Goal: Task Accomplishment & Management: Use online tool/utility

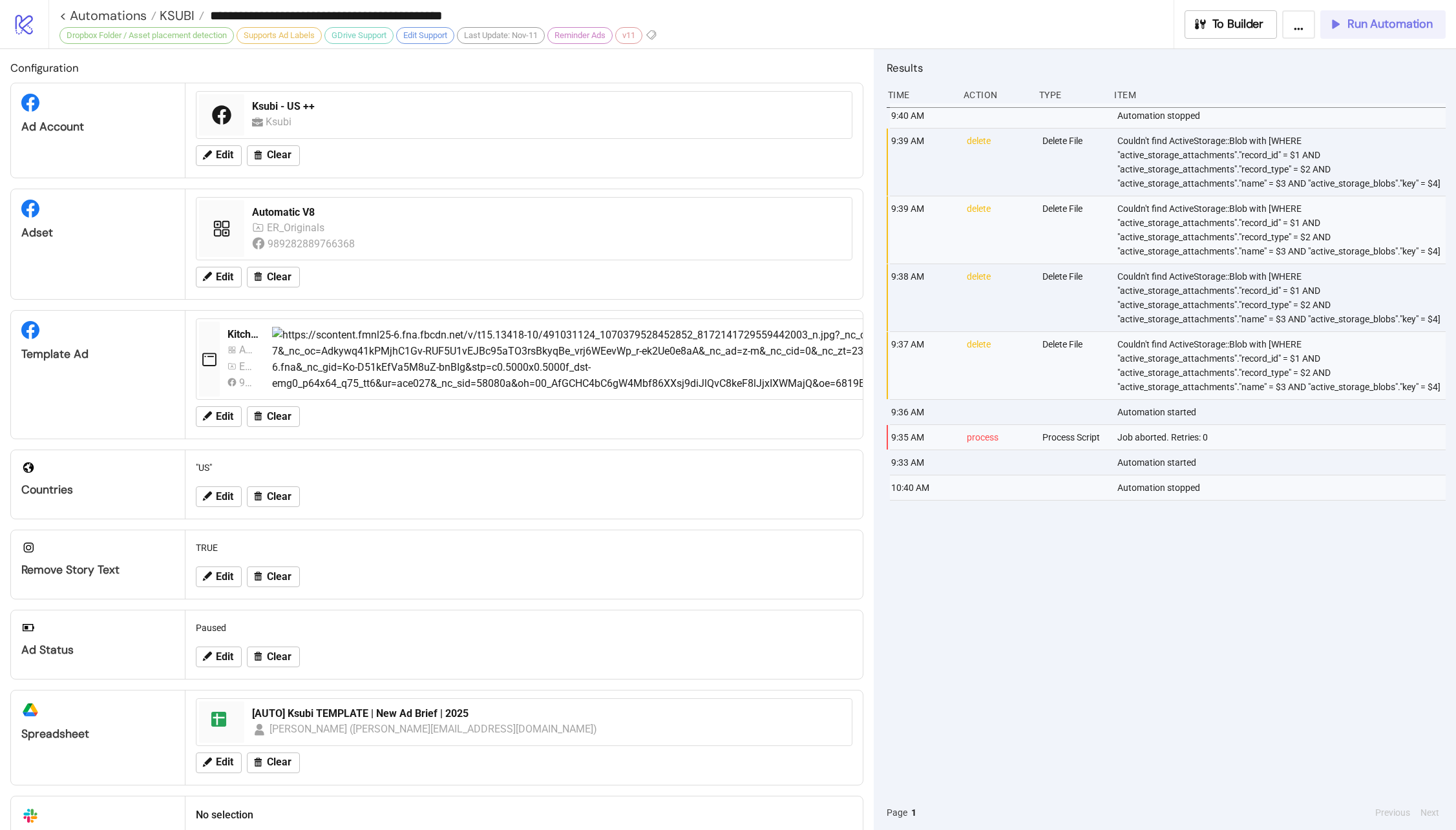
click at [1342, 31] on div "Run Automation" at bounding box center [1380, 24] width 105 height 15
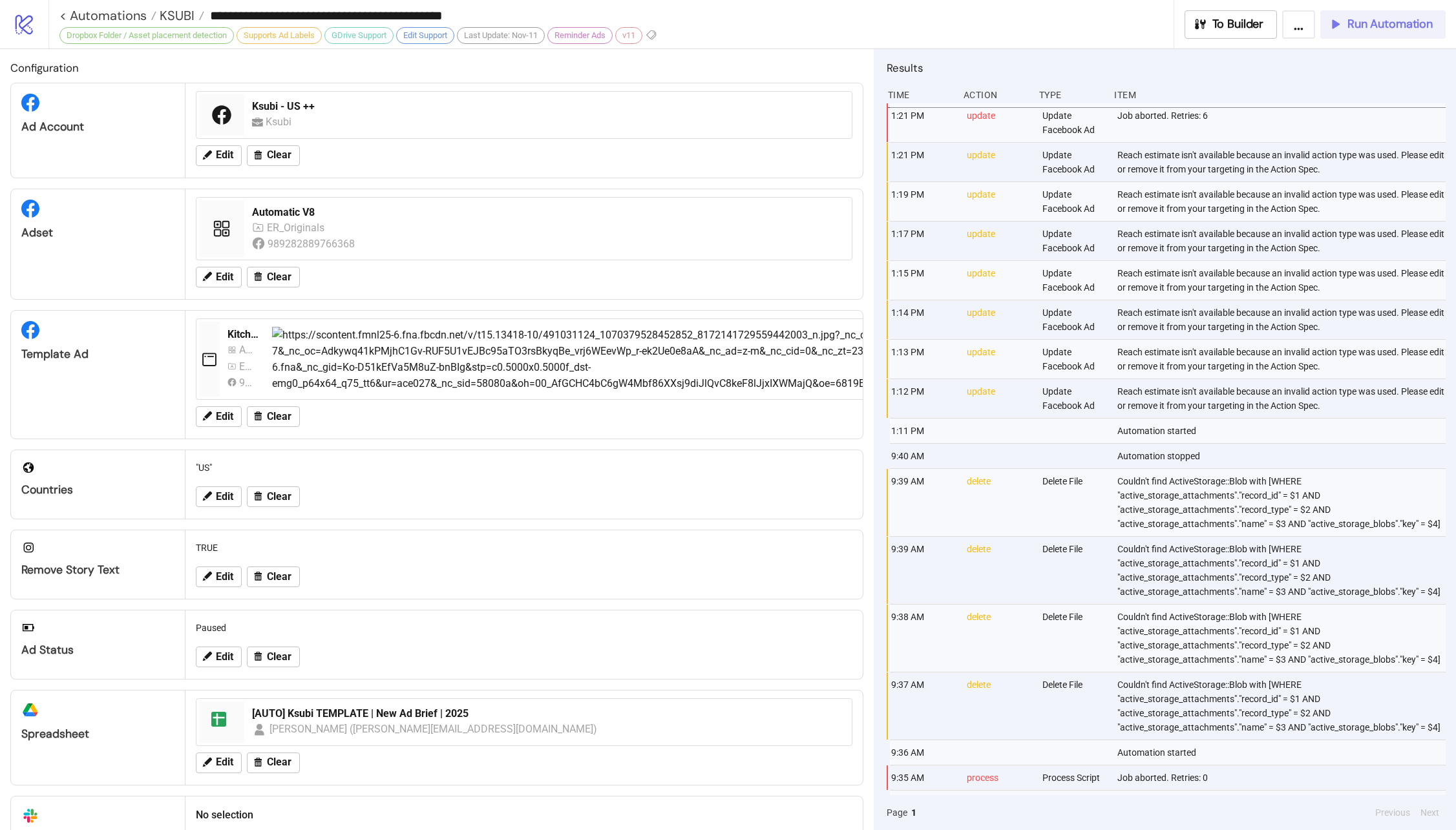
click at [1370, 22] on span "Run Automation" at bounding box center [1389, 24] width 85 height 15
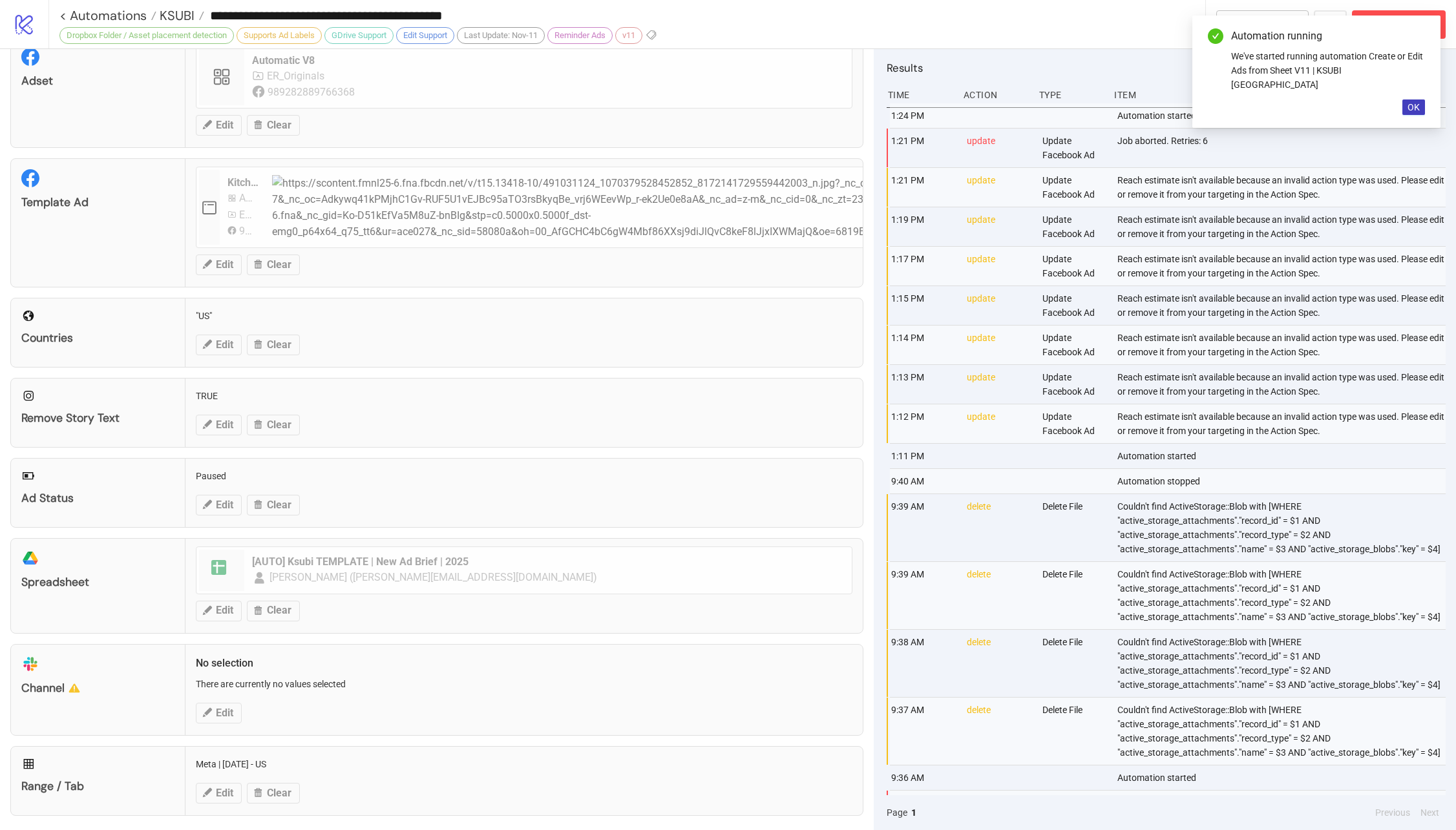
scroll to position [153, 0]
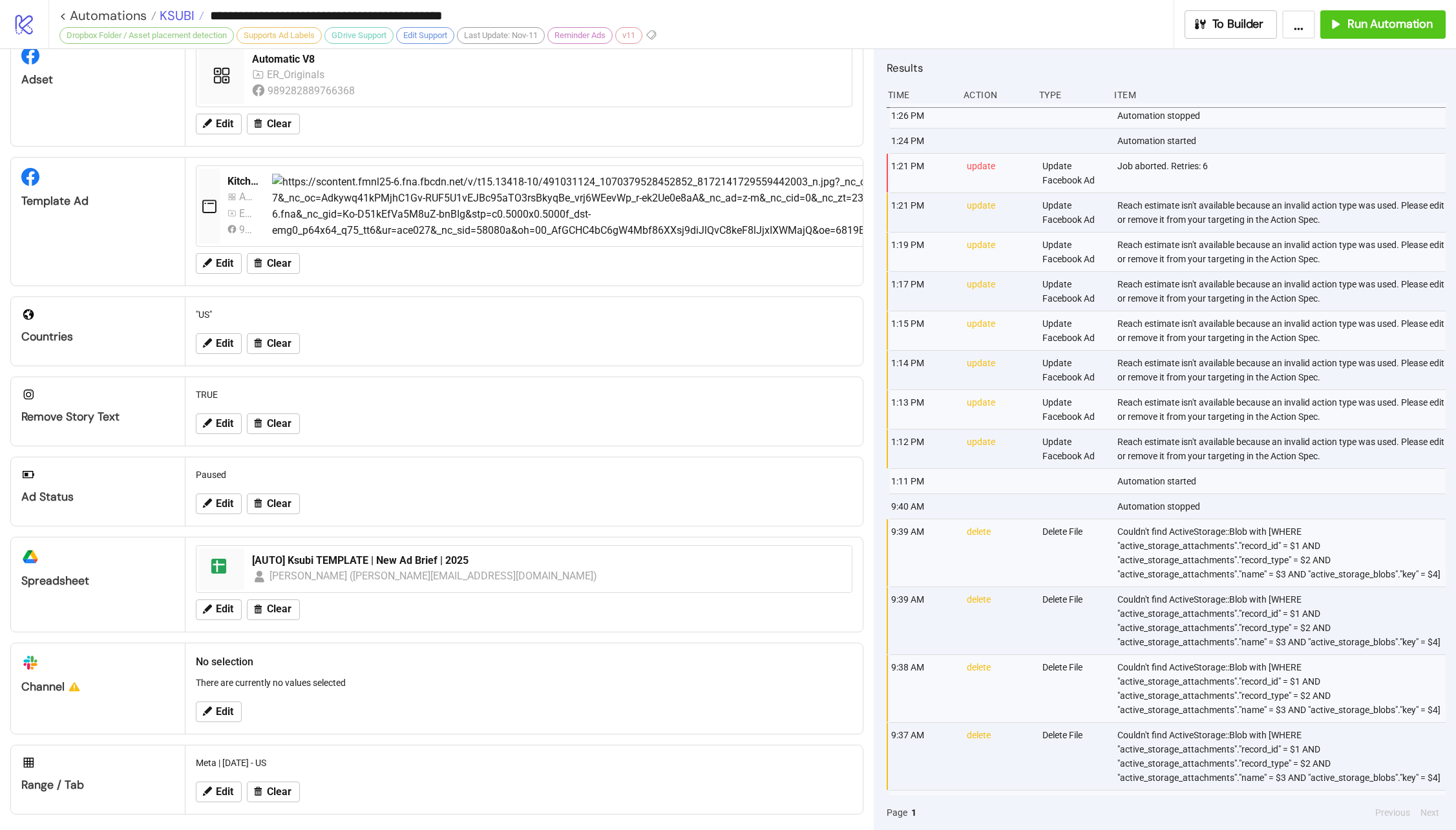
click at [166, 9] on span "KSUBI" at bounding box center [175, 16] width 38 height 16
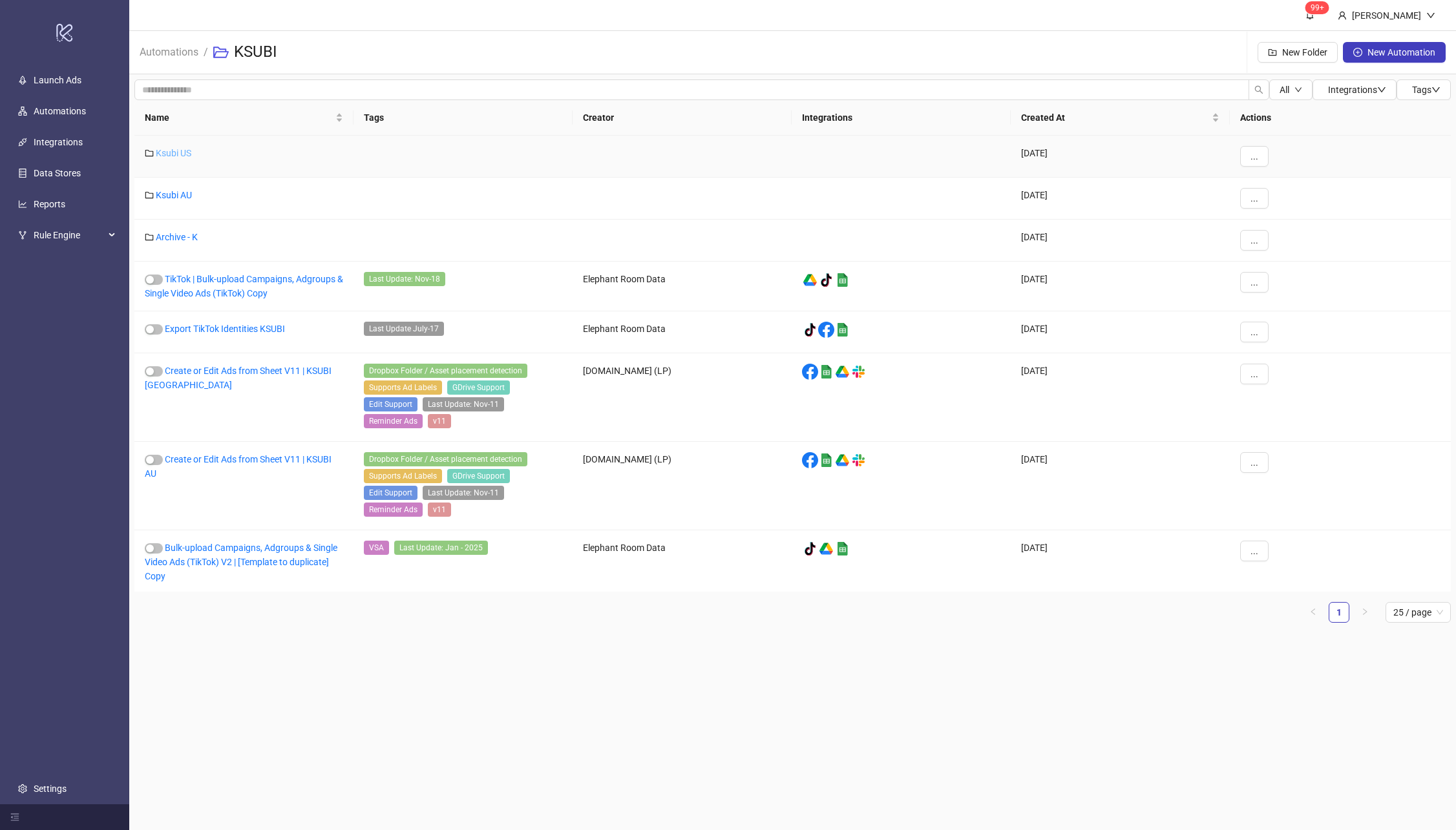
click at [173, 156] on link "Ksubi US" at bounding box center [173, 153] width 36 height 10
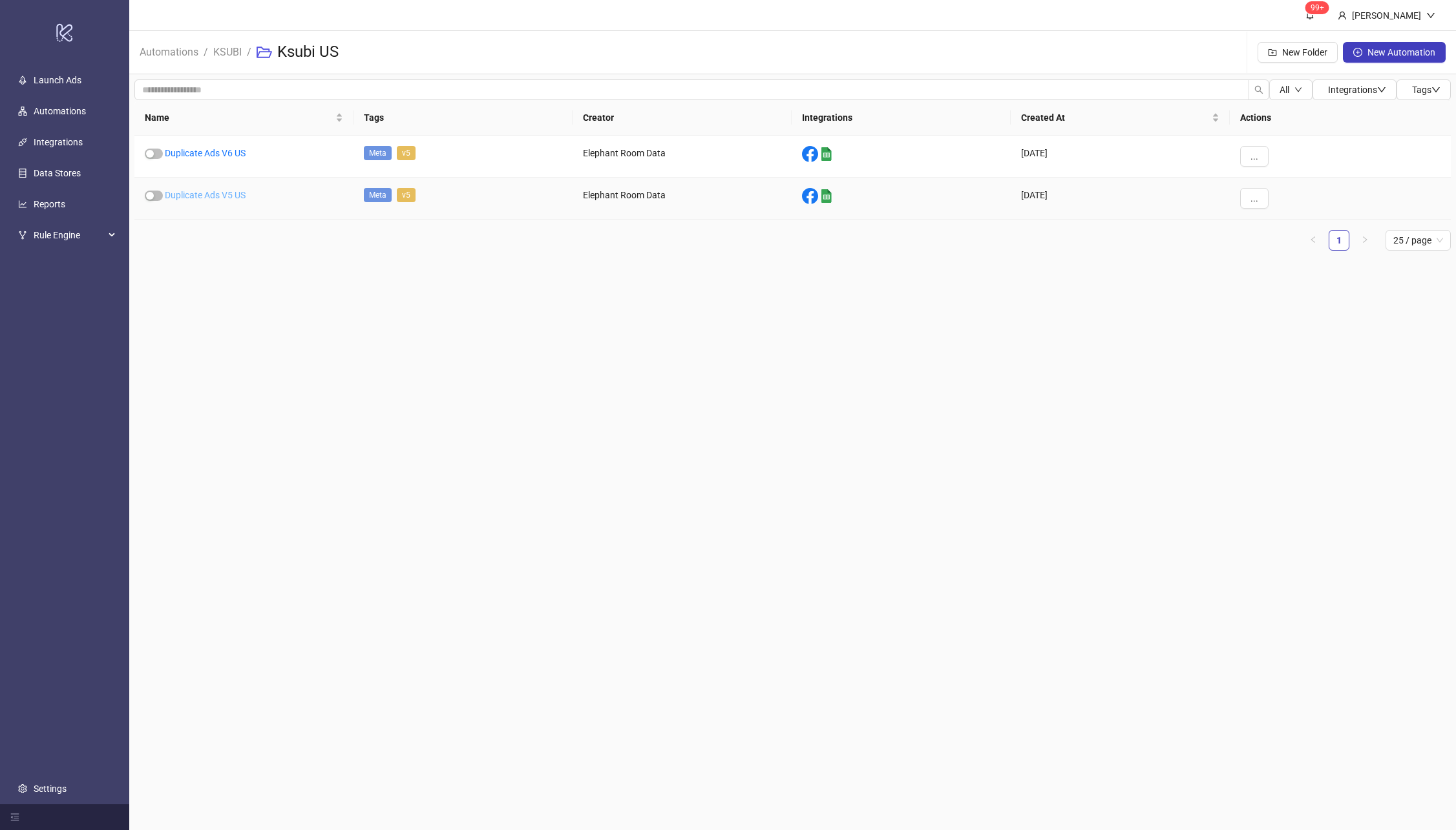
click at [200, 190] on link "Duplicate Ads V5 US" at bounding box center [205, 195] width 81 height 10
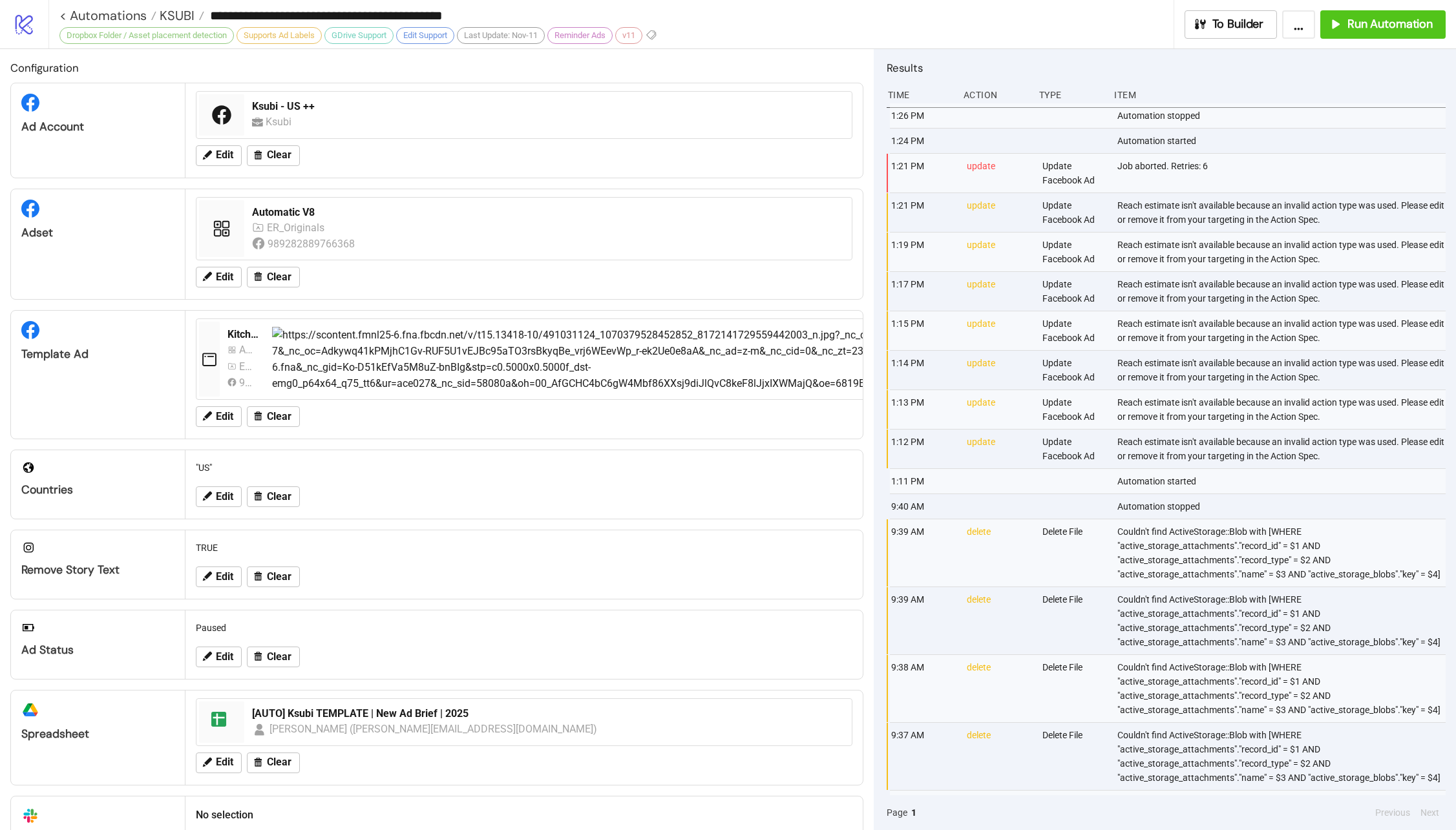
type input "**********"
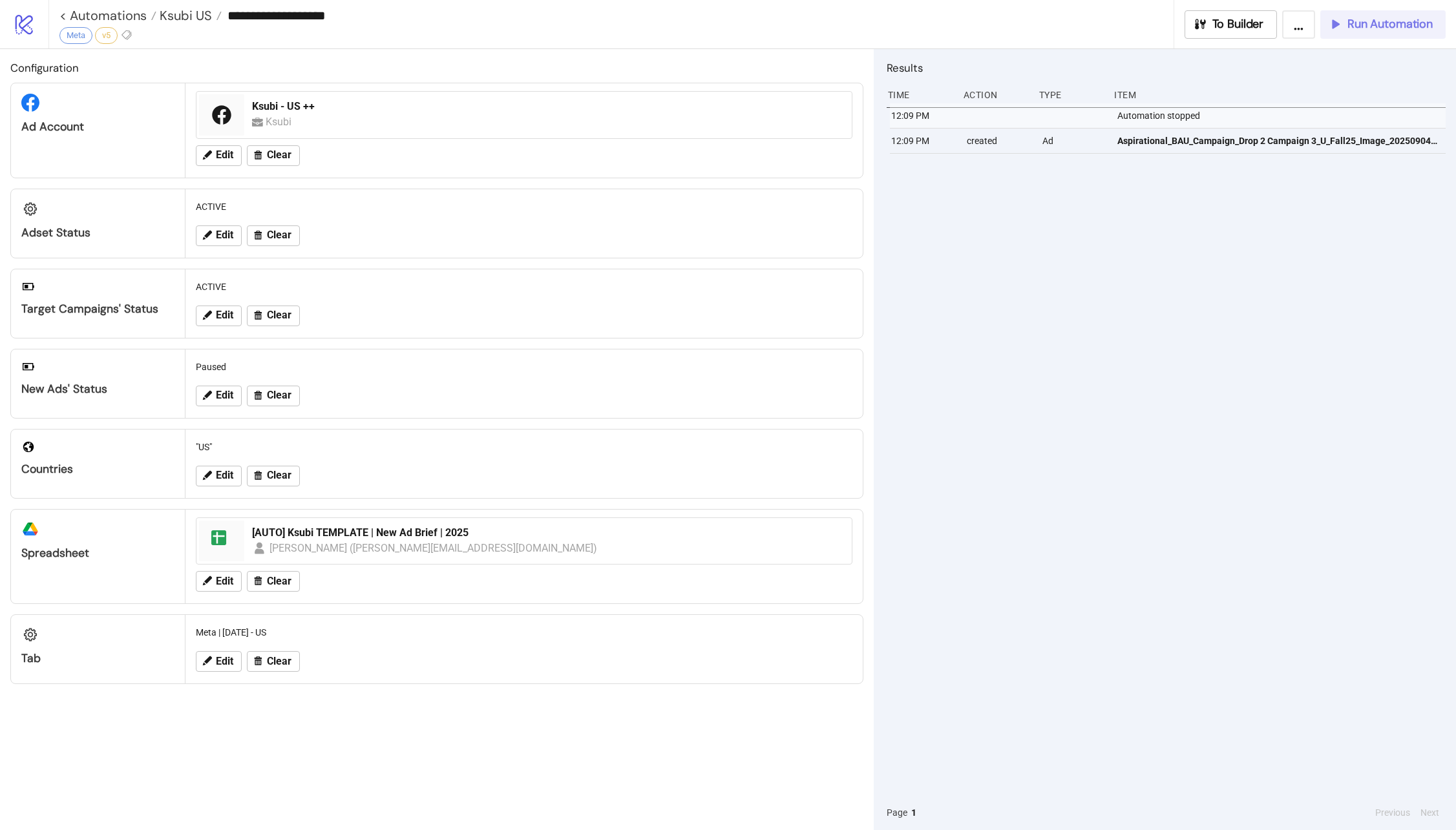
click at [1342, 34] on button "Run Automation" at bounding box center [1383, 25] width 126 height 28
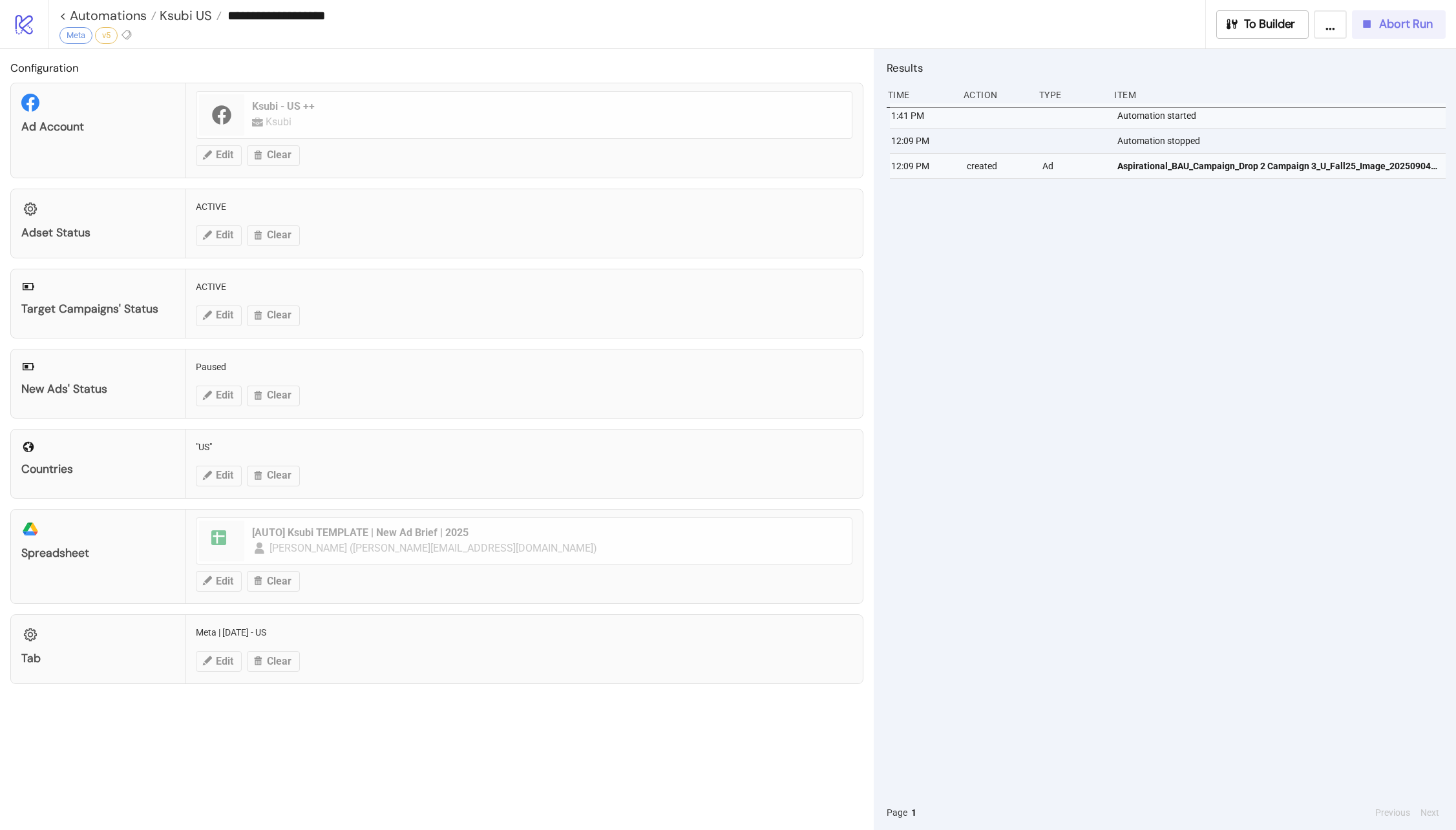
click at [1372, 13] on button "Abort Run" at bounding box center [1398, 25] width 93 height 28
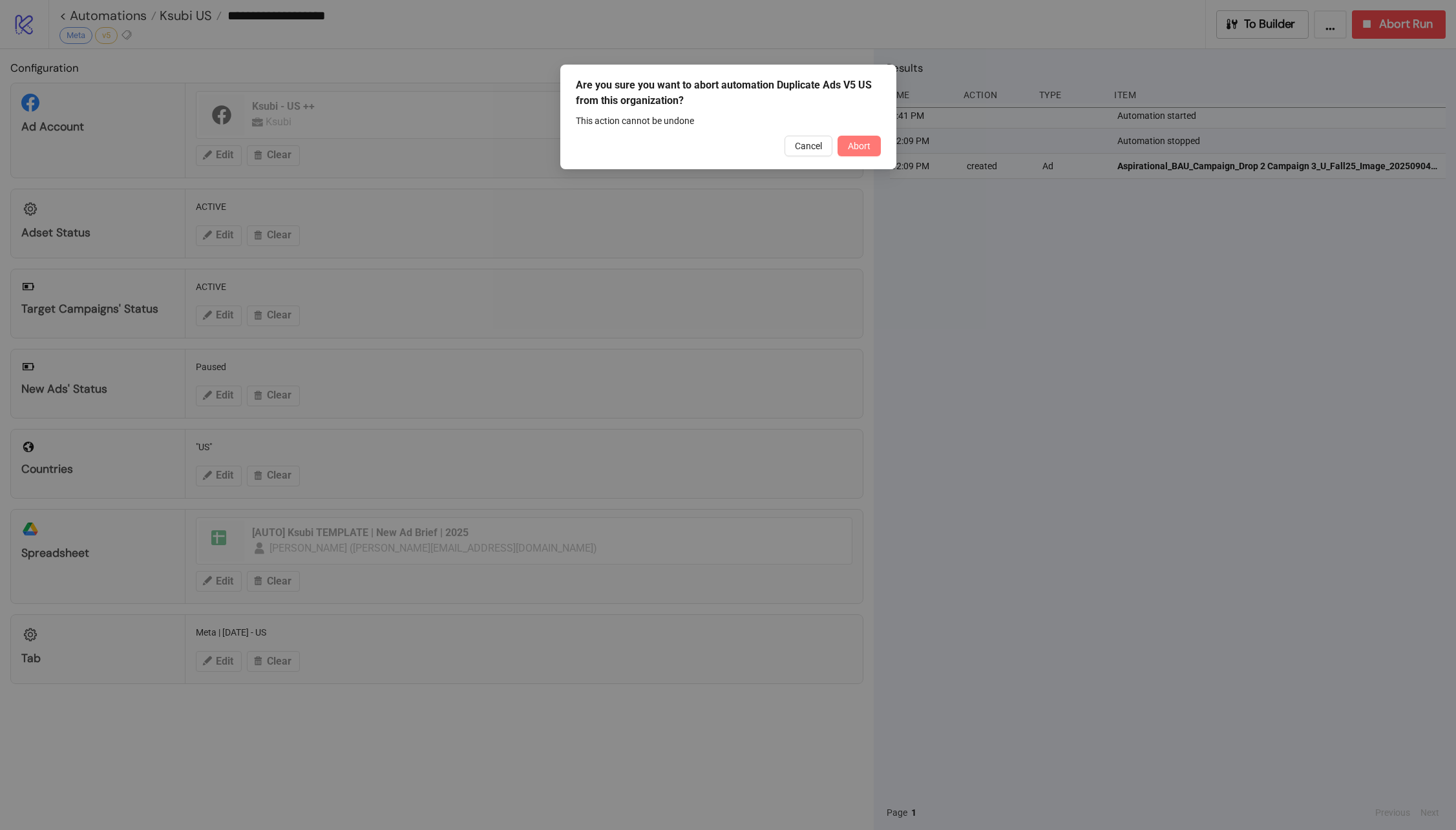
click at [868, 149] on span "Abort" at bounding box center [859, 146] width 22 height 10
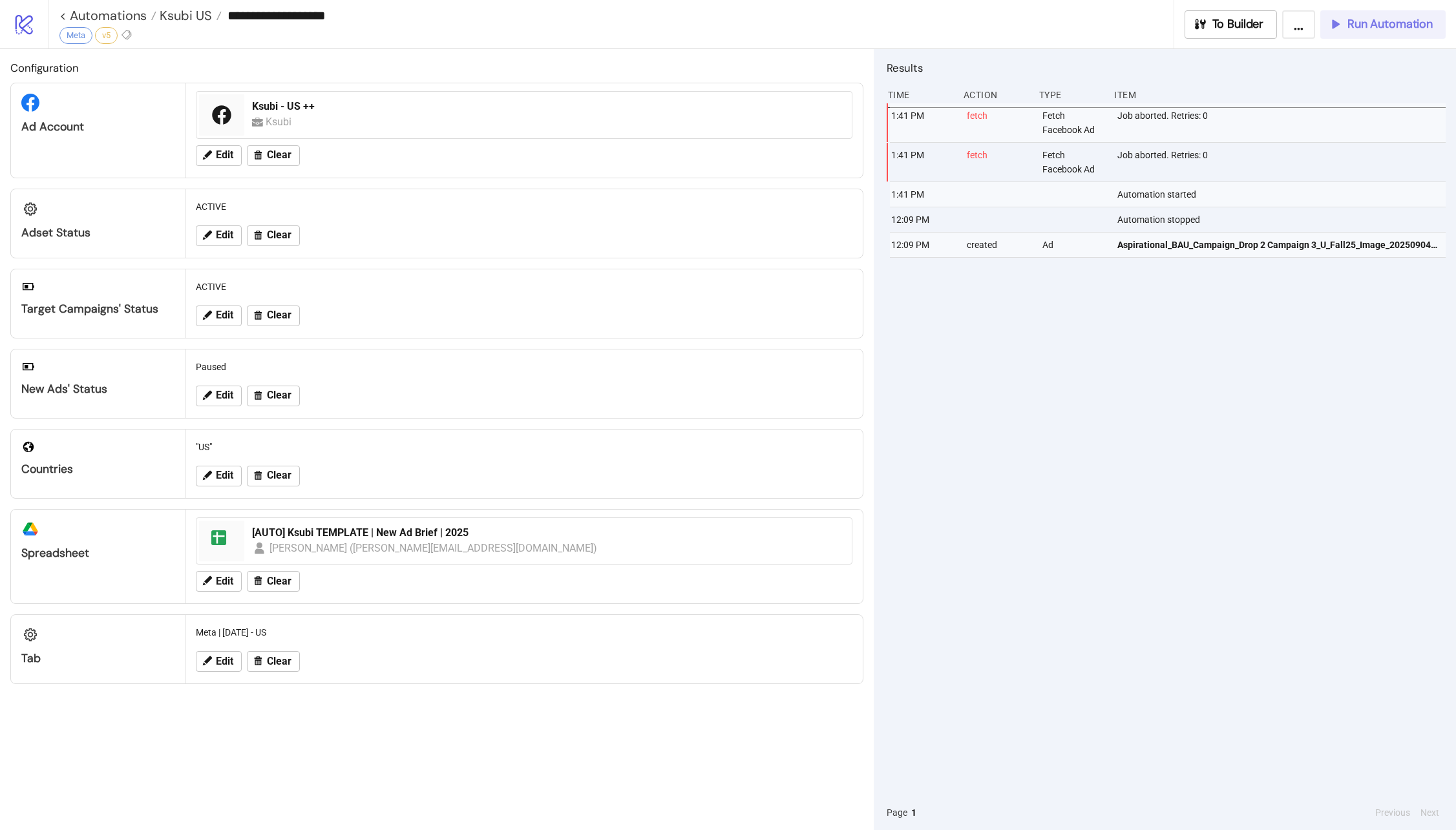
click at [1399, 24] on span "Run Automation" at bounding box center [1389, 24] width 85 height 15
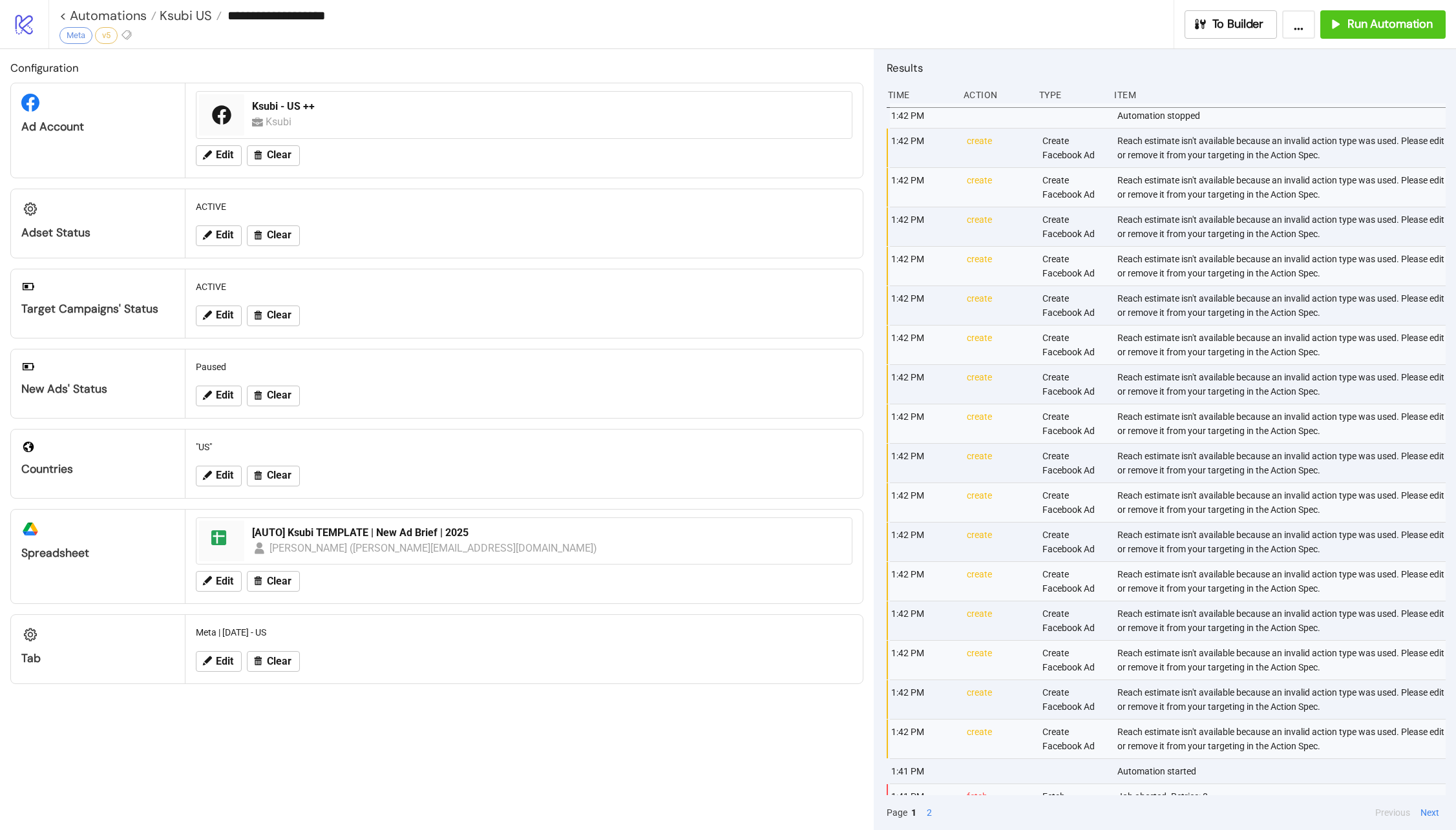
click at [1422, 40] on div "**********" at bounding box center [752, 24] width 1407 height 49
click at [1418, 31] on span "Run Automation" at bounding box center [1389, 24] width 85 height 15
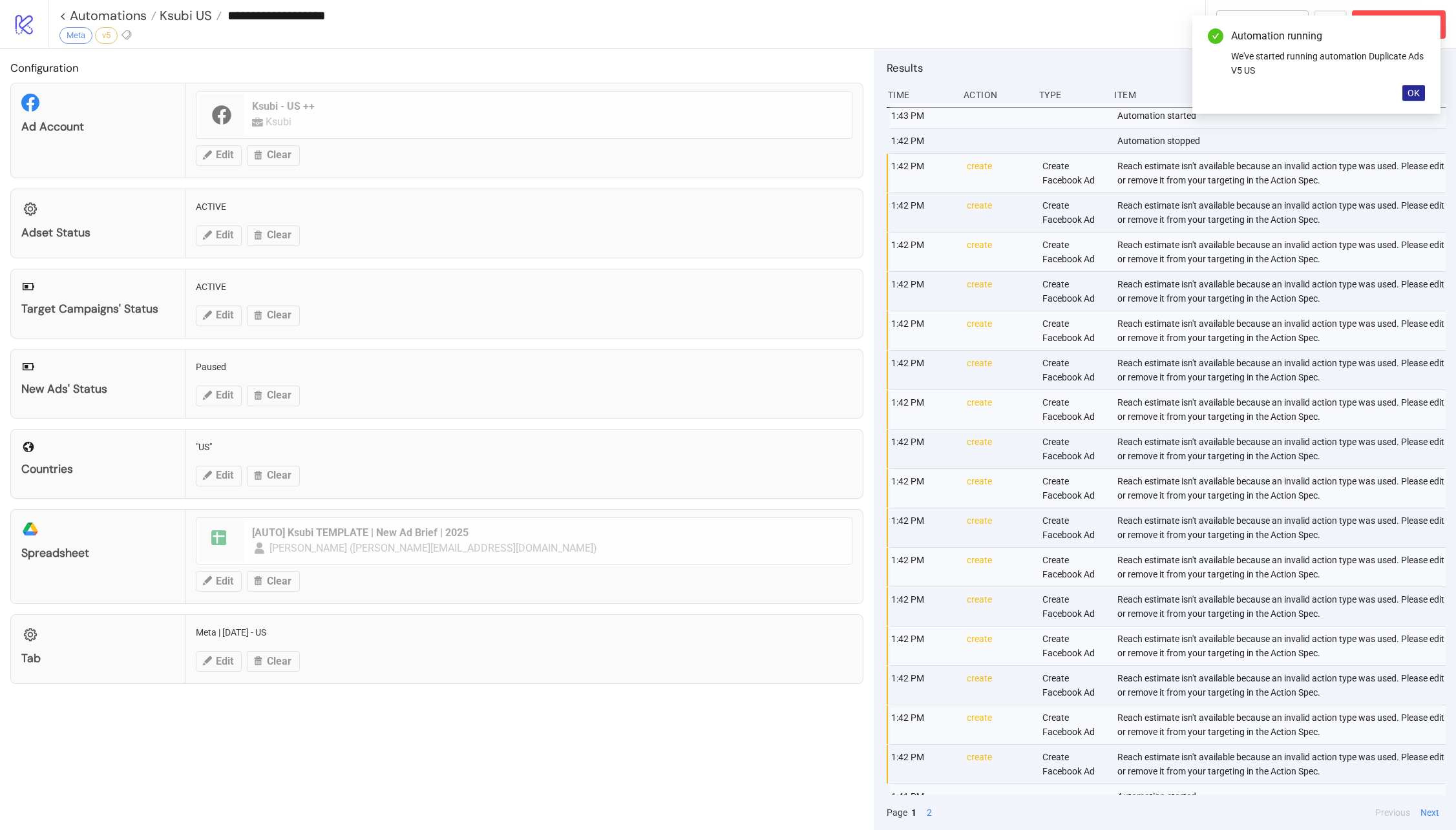
click at [1416, 92] on span "OK" at bounding box center [1413, 93] width 12 height 10
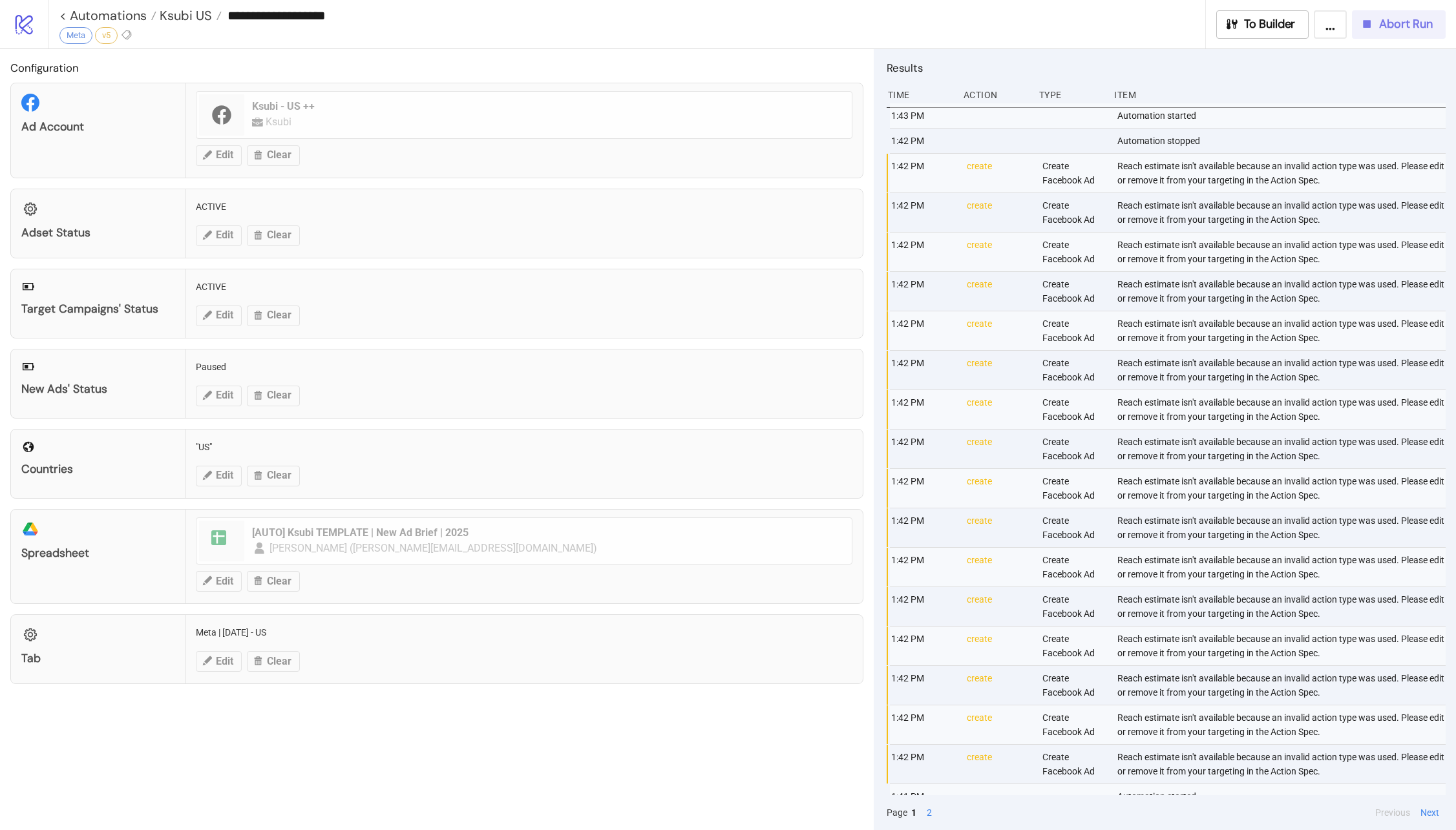
click at [1389, 31] on span "Abort Run" at bounding box center [1406, 24] width 54 height 15
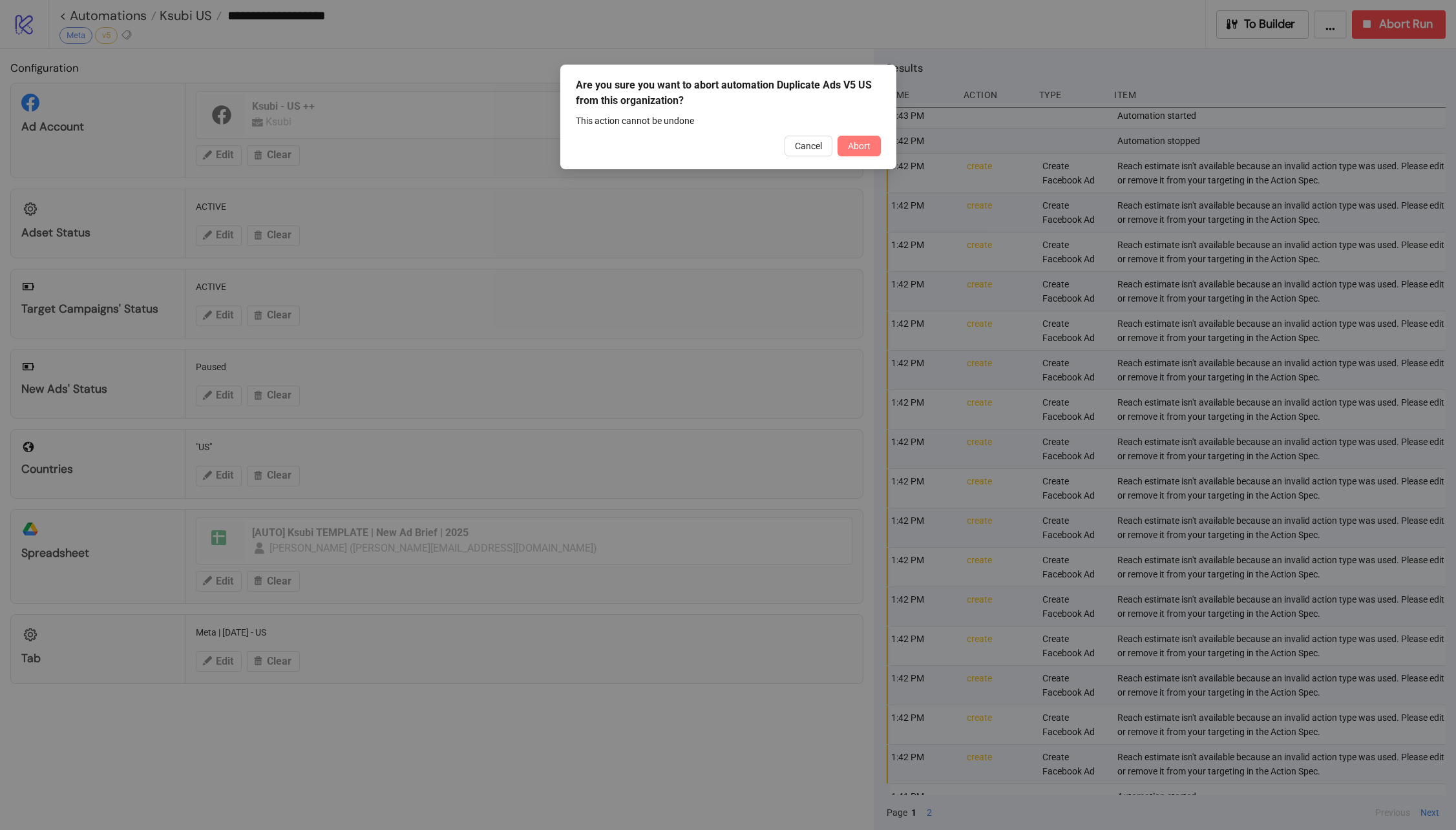
click at [867, 153] on button "Abort" at bounding box center [859, 146] width 43 height 21
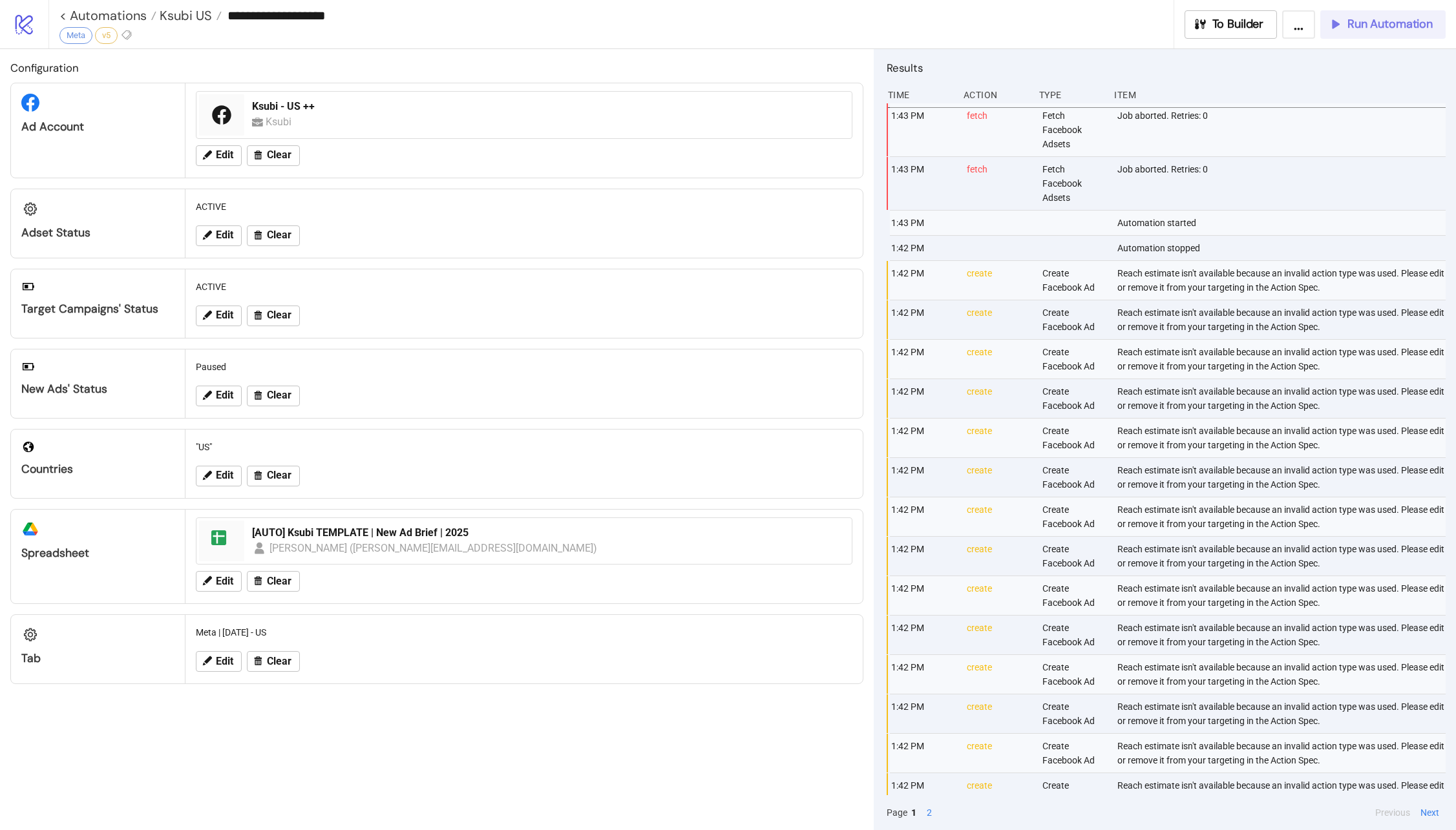
click at [1357, 22] on span "Run Automation" at bounding box center [1389, 24] width 85 height 15
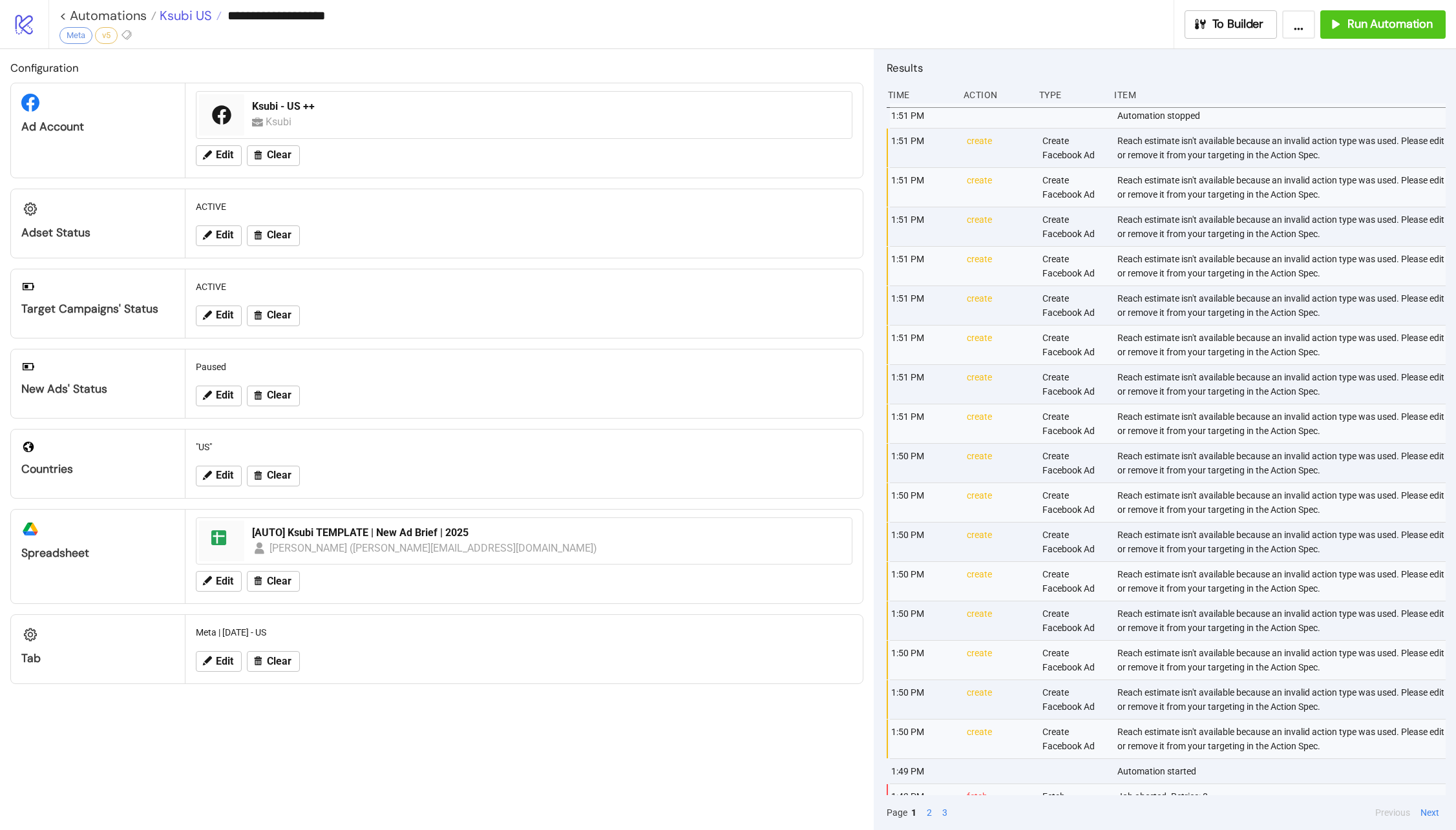
click at [161, 13] on span "Ksubi US" at bounding box center [184, 16] width 55 height 16
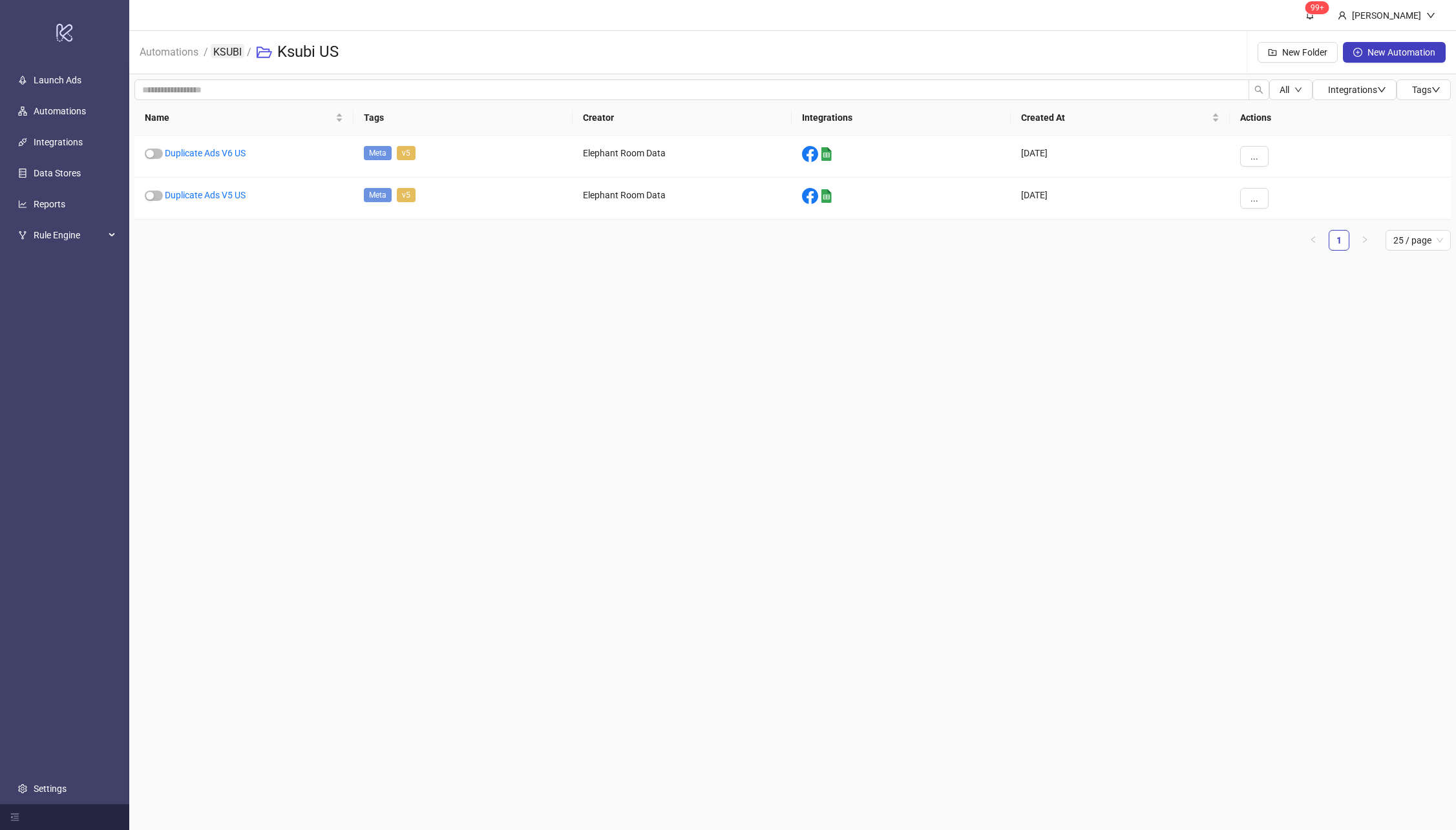
click at [230, 52] on link "KSUBI" at bounding box center [227, 51] width 34 height 14
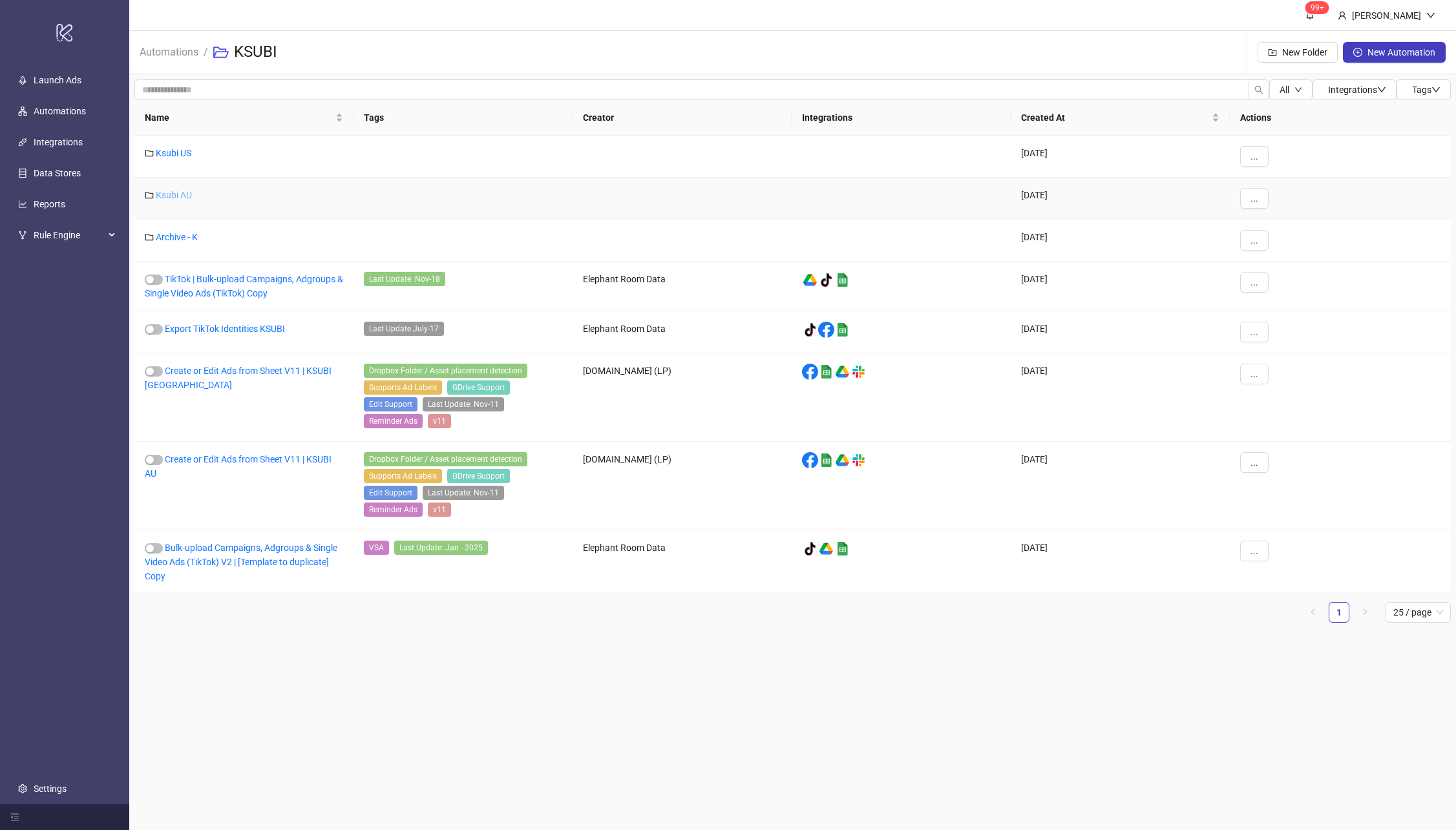
click at [178, 194] on link "Ksubi AU" at bounding box center [173, 195] width 36 height 10
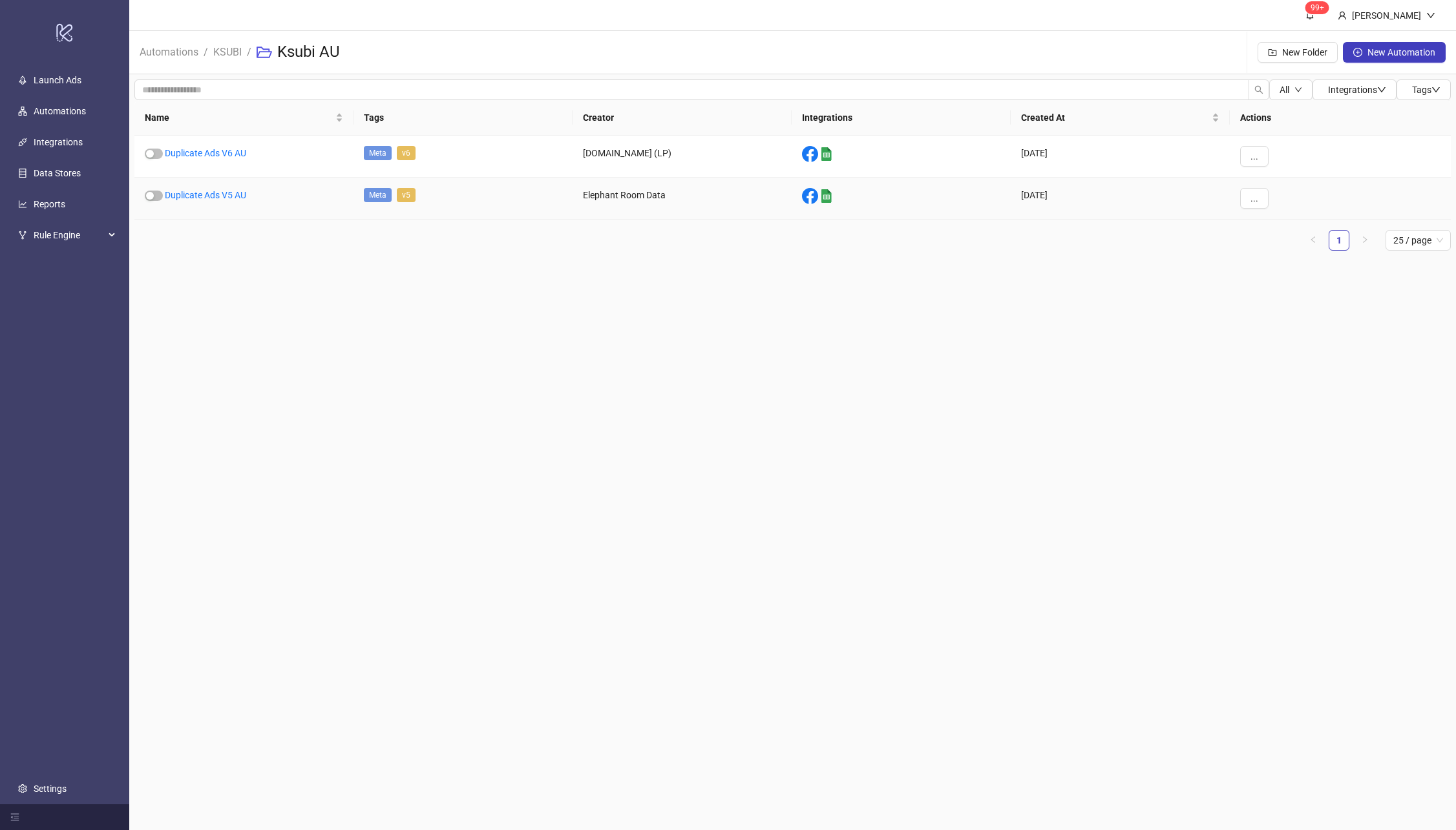
click at [185, 186] on div "Duplicate Ads V5 AU" at bounding box center [244, 199] width 219 height 42
click at [194, 185] on div "Duplicate Ads V5 AU" at bounding box center [244, 199] width 219 height 42
click at [195, 195] on link "Duplicate Ads V5 AU" at bounding box center [205, 195] width 82 height 10
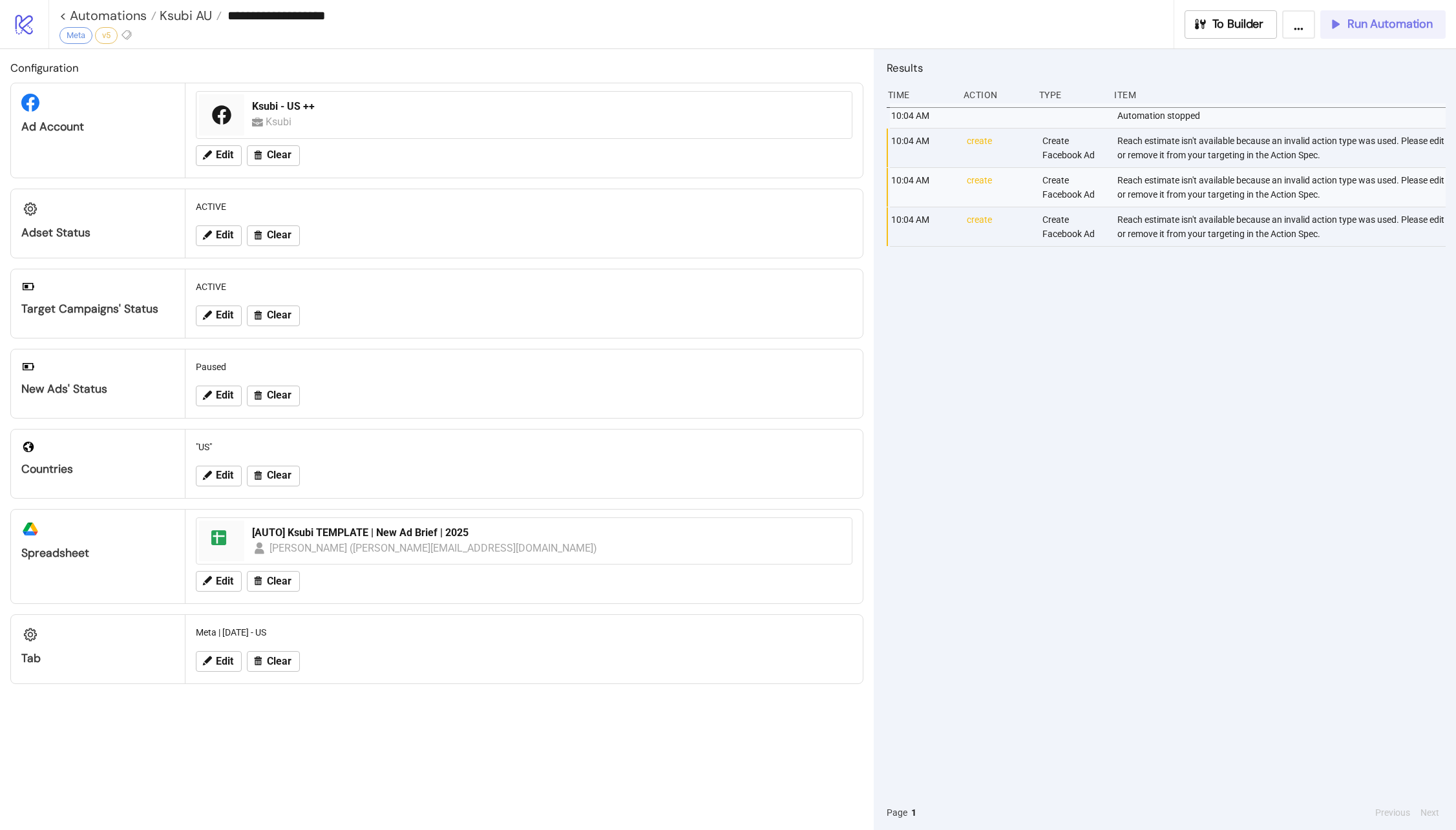
type input "**********"
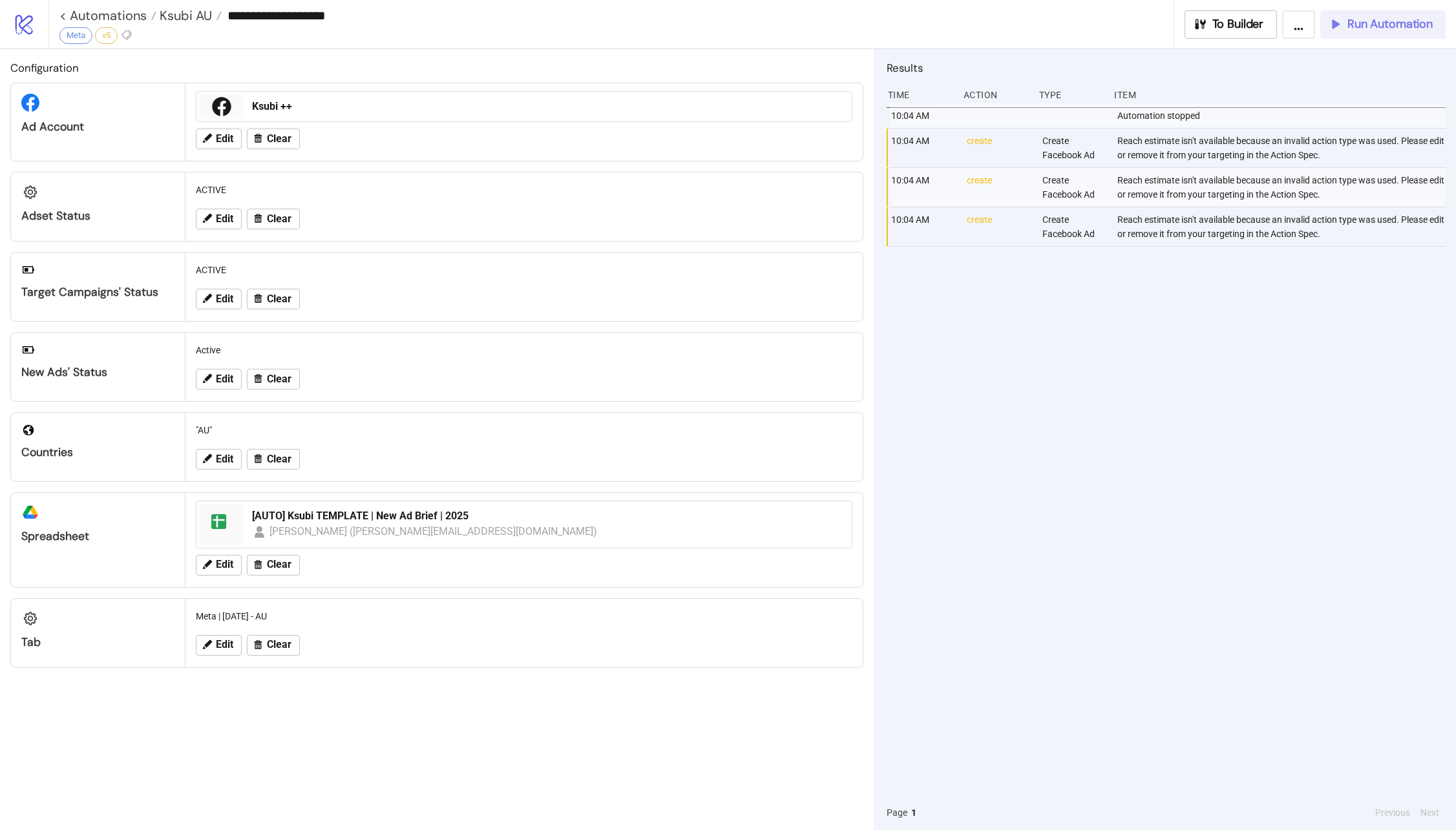
click at [1381, 33] on button "Run Automation" at bounding box center [1383, 25] width 126 height 28
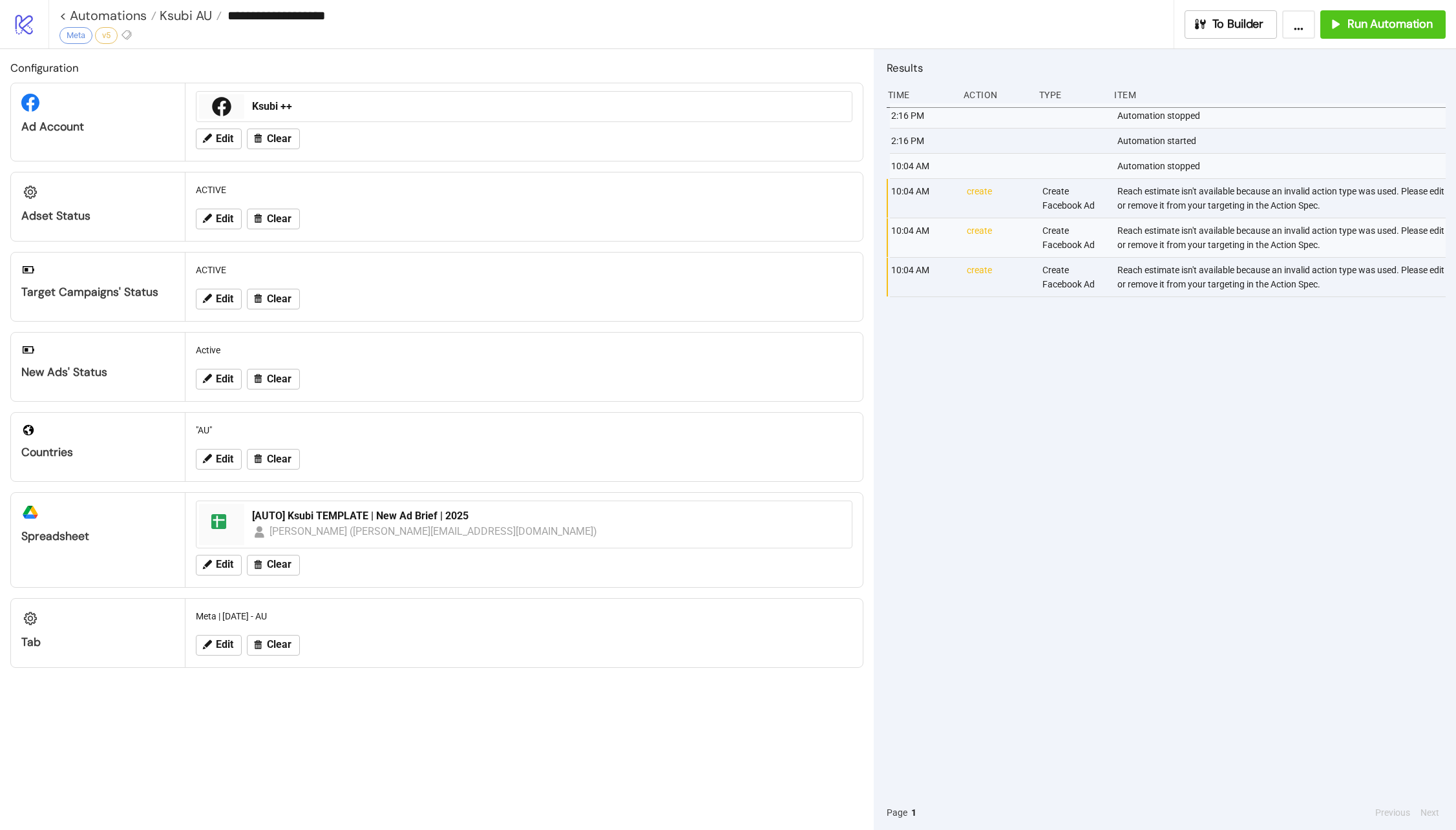
click at [112, 436] on div "Countries" at bounding box center [98, 436] width 173 height 47
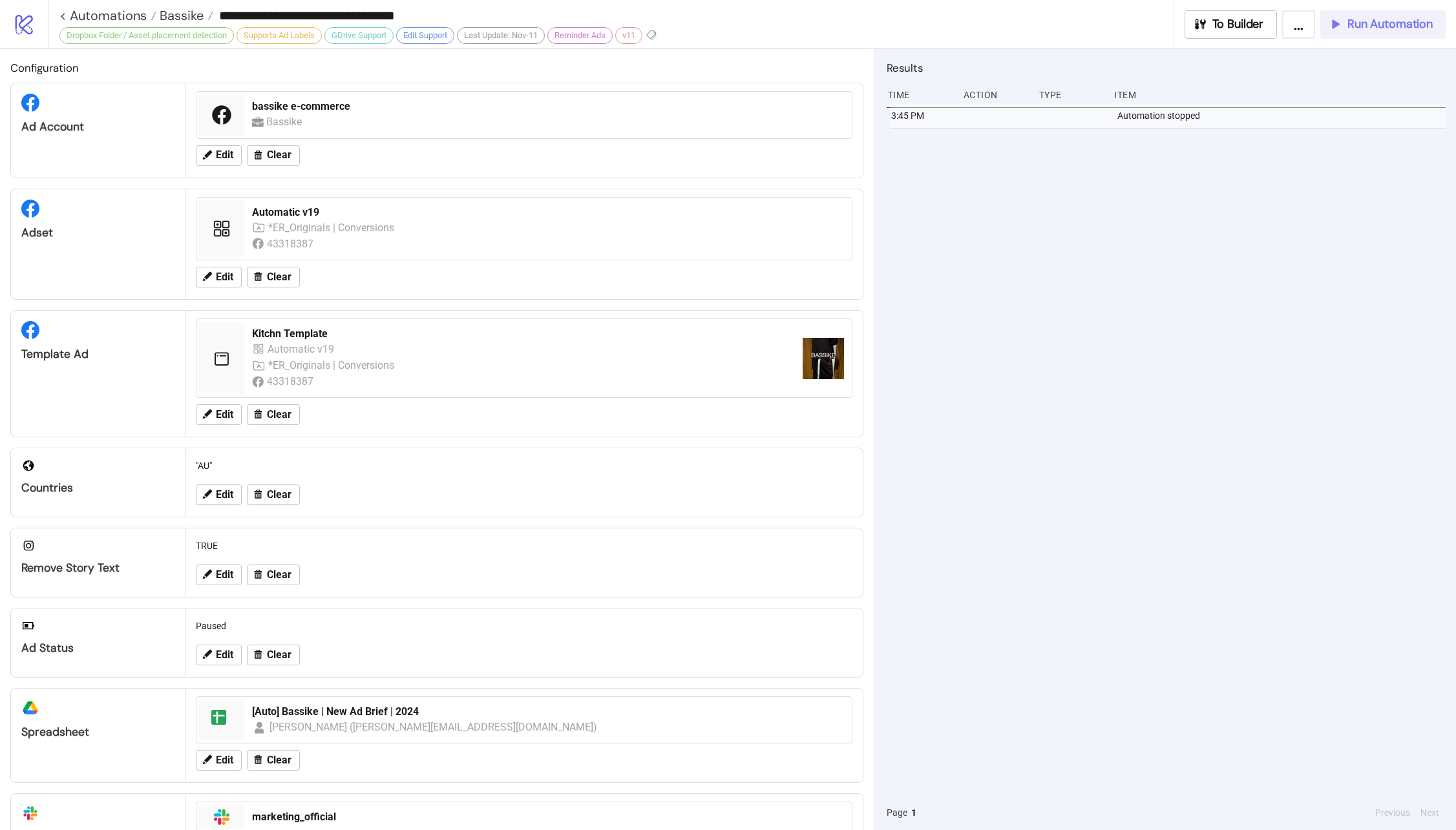
click at [1398, 15] on button "Run Automation" at bounding box center [1383, 25] width 126 height 28
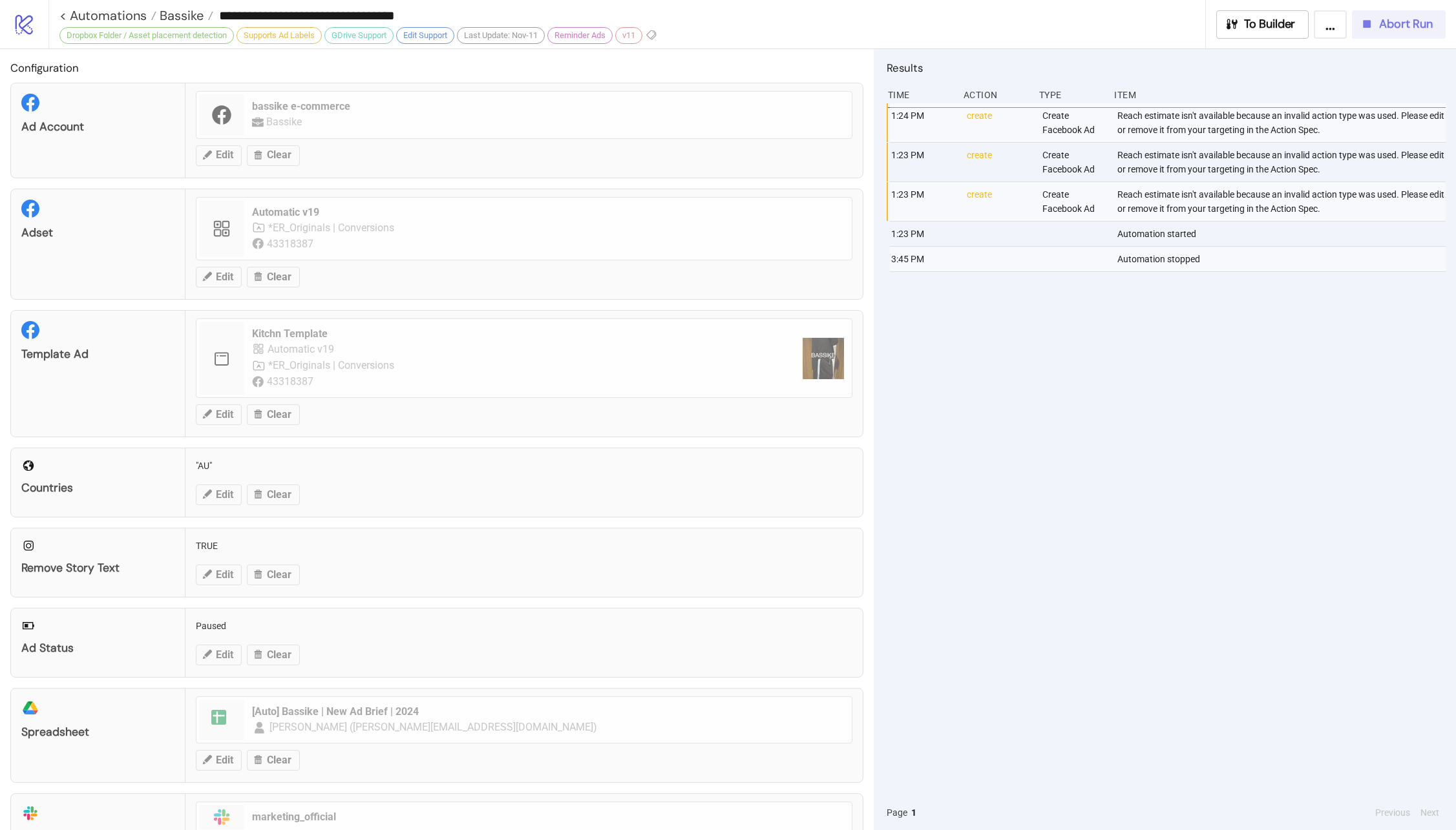
click at [1403, 20] on span "Abort Run" at bounding box center [1406, 24] width 54 height 15
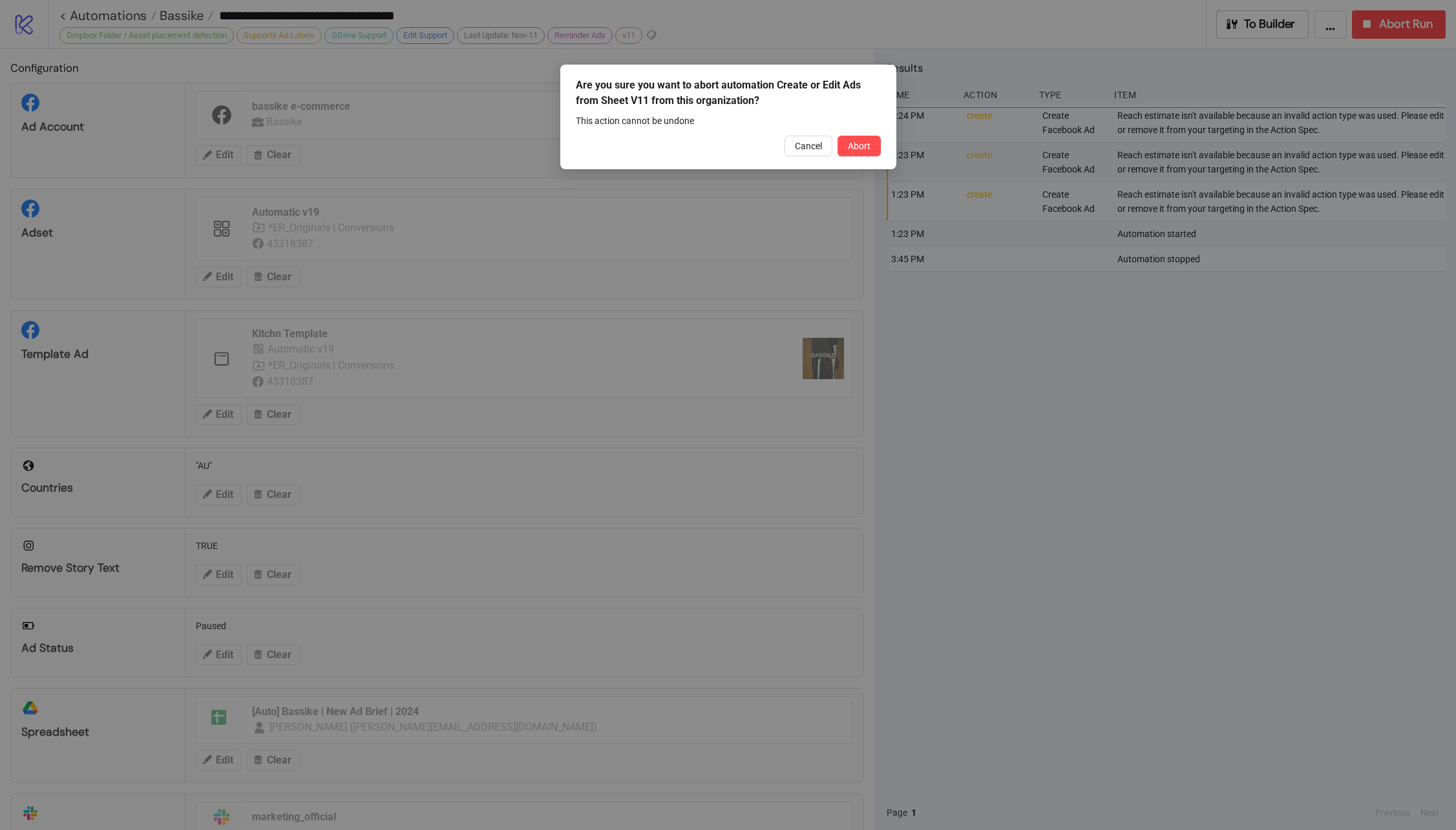
click at [859, 150] on button "Abort" at bounding box center [859, 146] width 43 height 21
